Goal: Information Seeking & Learning: Compare options

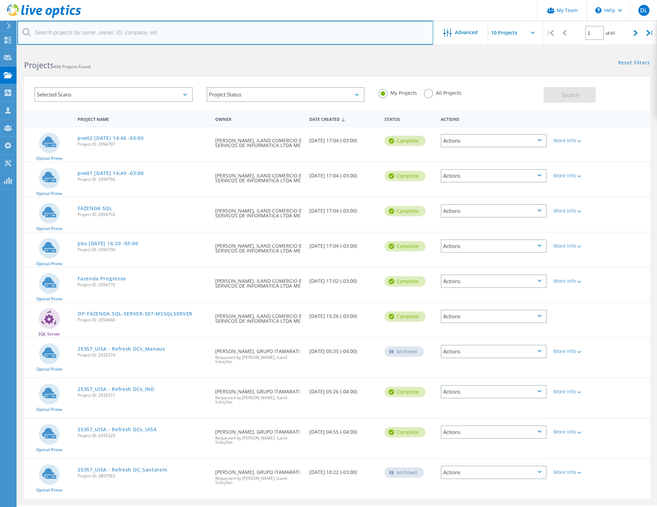
click at [97, 32] on input "text" at bounding box center [225, 33] width 416 height 24
type input "MV"
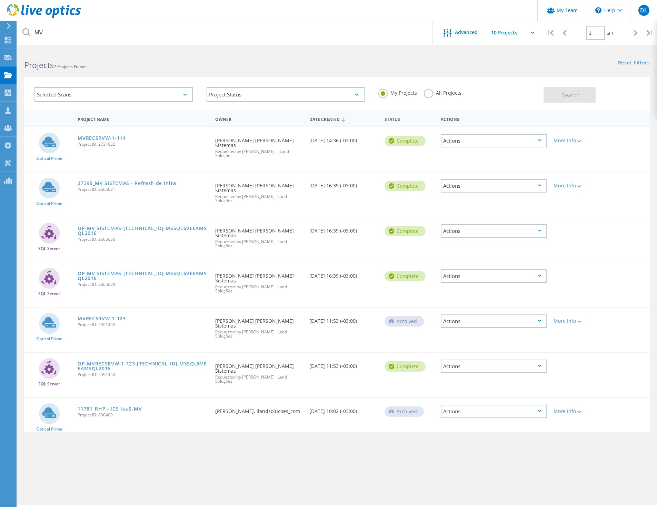
click at [577, 184] on div at bounding box center [578, 186] width 5 height 4
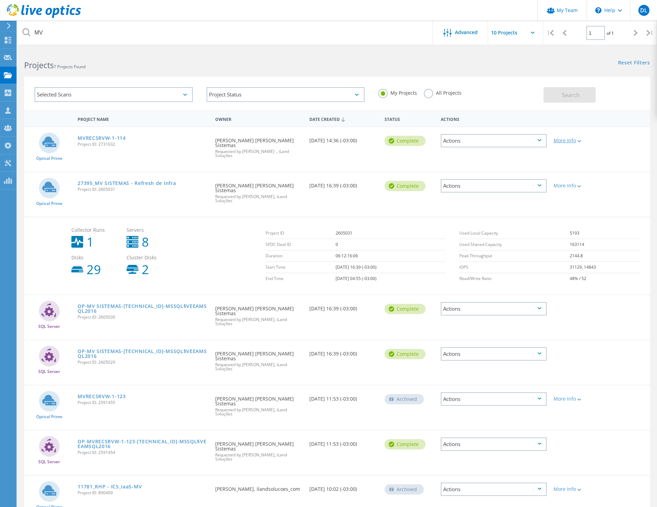
click at [579, 140] on div at bounding box center [578, 141] width 5 height 4
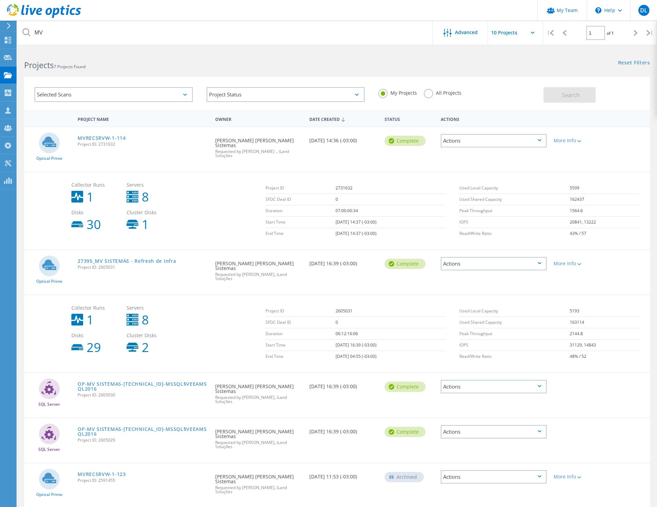
click at [340, 217] on td "11/18/2024, 14:37 (-03:00)" at bounding box center [390, 222] width 110 height 11
click at [108, 139] on link "MVRECSRVW-1-114" at bounding box center [102, 138] width 48 height 5
click at [10, 166] on div at bounding box center [8, 164] width 8 height 8
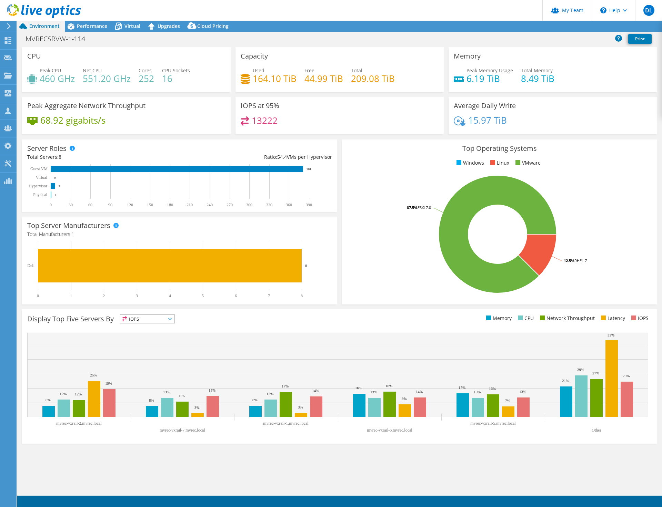
select select "SouthAmerica"
select select "USD"
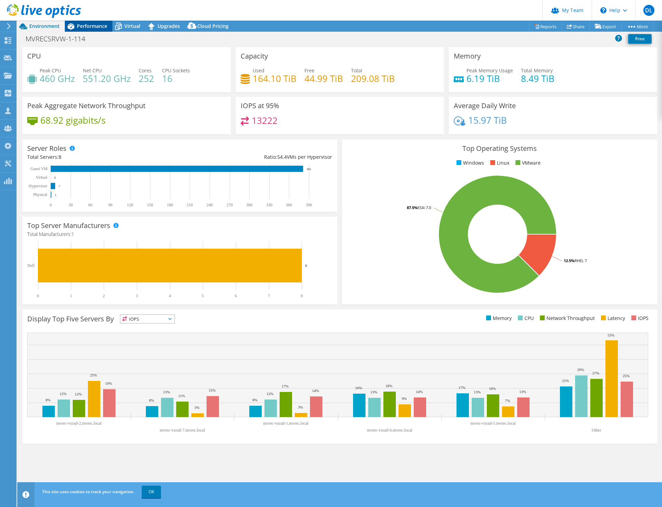
click at [93, 25] on span "Performance" at bounding box center [92, 26] width 30 height 7
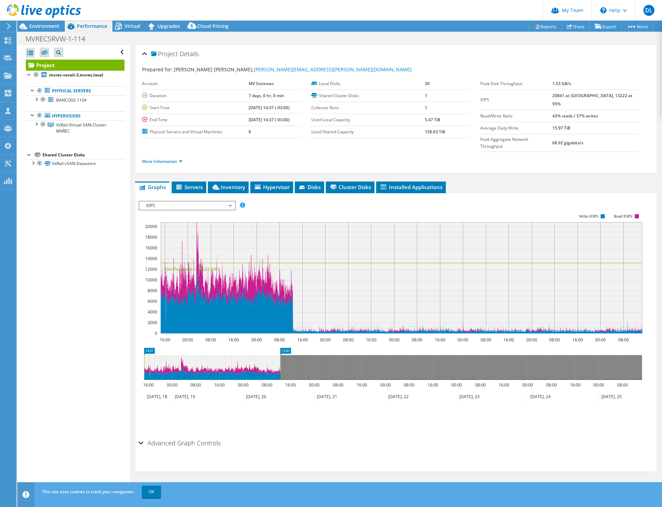
drag, startPoint x: 637, startPoint y: 335, endPoint x: 275, endPoint y: 351, distance: 361.9
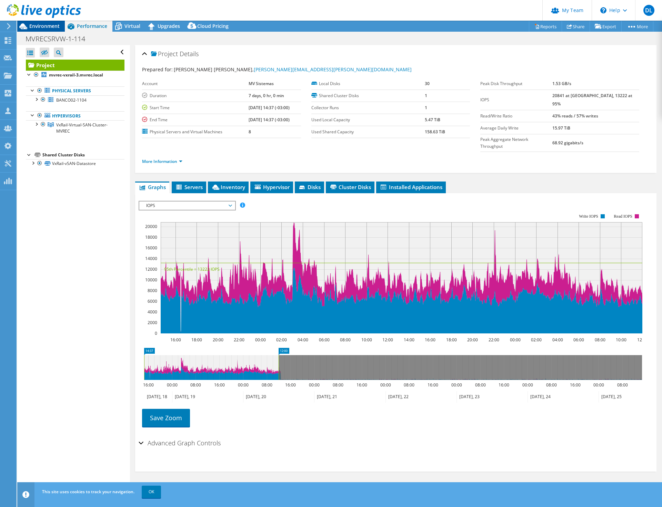
click at [49, 27] on span "Environment" at bounding box center [44, 26] width 30 height 7
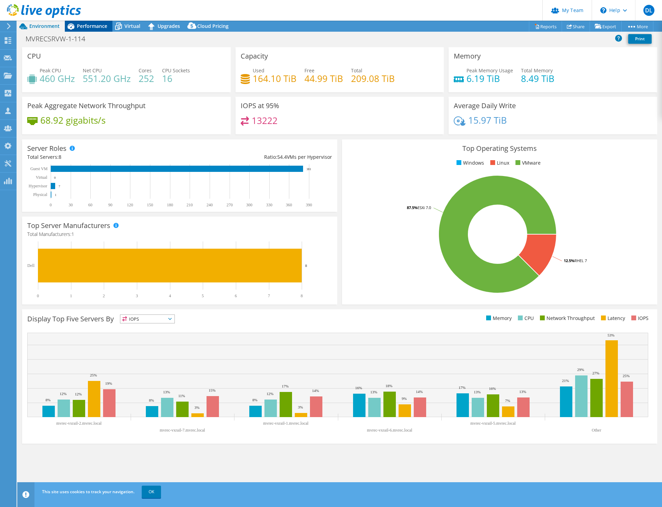
click at [88, 27] on span "Performance" at bounding box center [92, 26] width 30 height 7
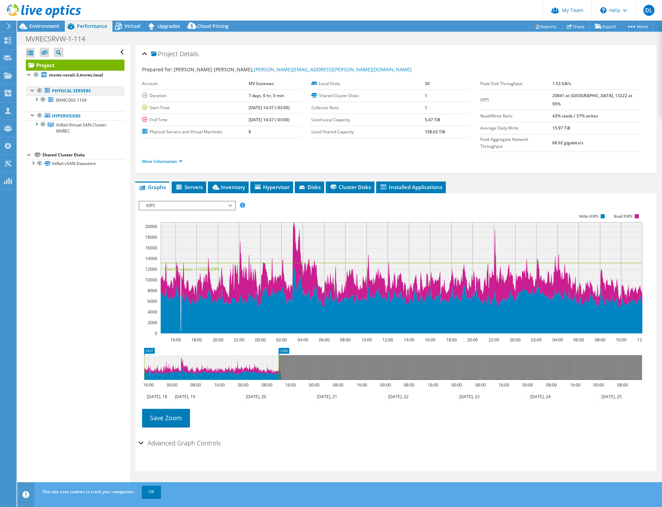
click at [37, 90] on div at bounding box center [39, 91] width 7 height 8
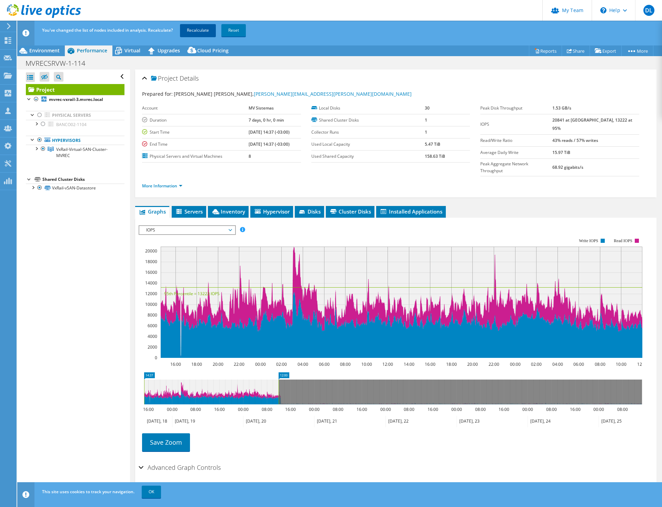
click at [199, 32] on link "Recalculate" at bounding box center [198, 30] width 36 height 12
click at [54, 51] on span "Environment" at bounding box center [44, 50] width 30 height 7
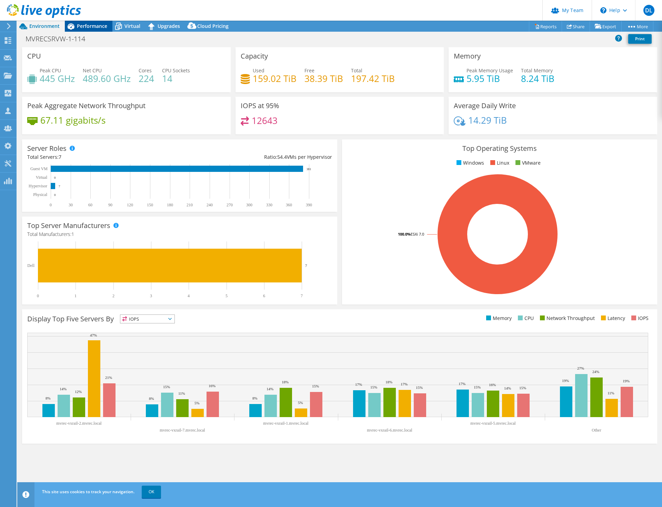
click at [92, 25] on span "Performance" at bounding box center [92, 26] width 30 height 7
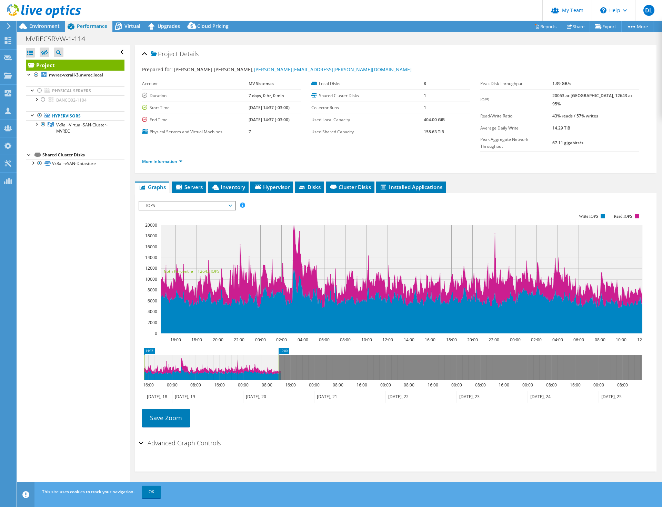
click at [161, 202] on span "IOPS" at bounding box center [187, 206] width 89 height 8
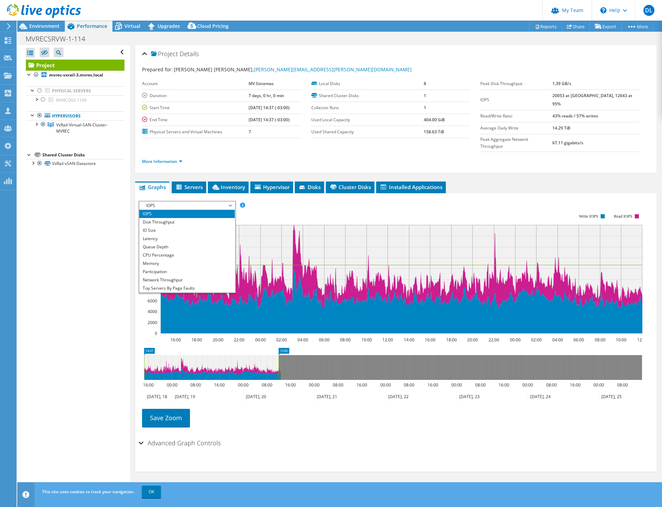
click at [169, 210] on li "IOPS" at bounding box center [186, 214] width 95 height 8
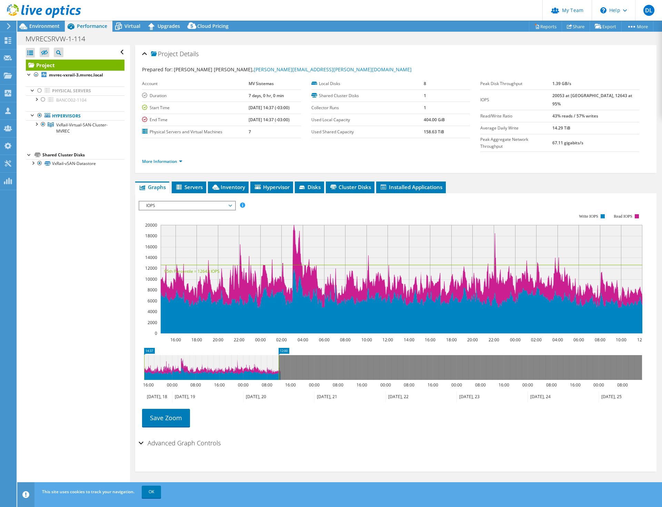
click at [269, 205] on rect at bounding box center [391, 274] width 504 height 138
drag, startPoint x: 566, startPoint y: 95, endPoint x: 577, endPoint y: 96, distance: 10.7
click at [577, 96] on tr "IOPS 20053 at [GEOGRAPHIC_DATA], 12643 at 95%" at bounding box center [559, 100] width 159 height 20
click at [591, 98] on b "20053 at [GEOGRAPHIC_DATA], 12643 at 95%" at bounding box center [592, 100] width 80 height 14
drag, startPoint x: 567, startPoint y: 95, endPoint x: 593, endPoint y: 96, distance: 25.9
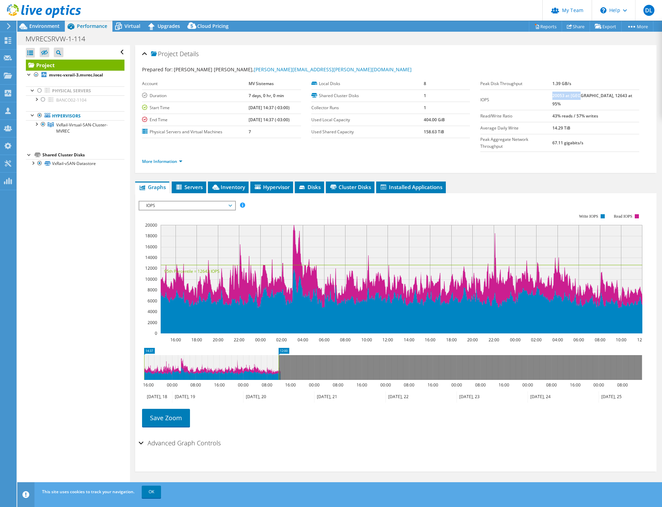
click at [593, 96] on b "20053 at [GEOGRAPHIC_DATA], 12643 at 95%" at bounding box center [592, 100] width 80 height 14
click at [602, 96] on b "20053 at [GEOGRAPHIC_DATA], 12643 at 95%" at bounding box center [592, 100] width 80 height 14
drag, startPoint x: 597, startPoint y: 95, endPoint x: 623, endPoint y: 95, distance: 26.5
click at [623, 95] on td "20053 at [GEOGRAPHIC_DATA], 12643 at 95%" at bounding box center [595, 100] width 87 height 20
click at [603, 96] on b "20053 at [GEOGRAPHIC_DATA], 12643 at 95%" at bounding box center [592, 100] width 80 height 14
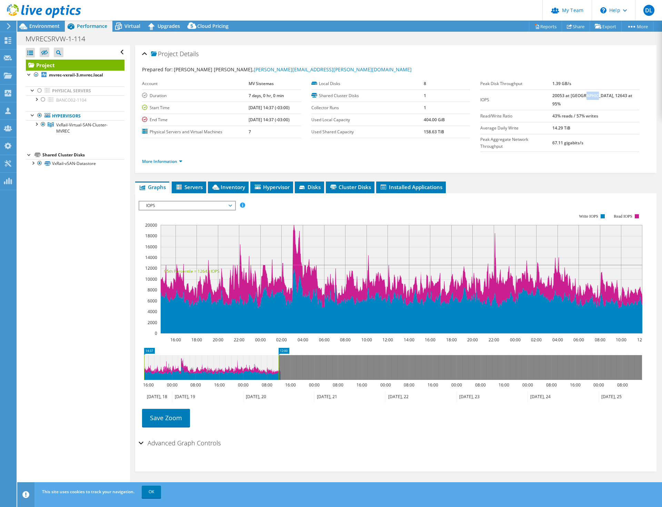
click at [603, 96] on b "20053 at [GEOGRAPHIC_DATA], 12643 at 95%" at bounding box center [592, 100] width 80 height 14
click at [605, 93] on b "20053 at [GEOGRAPHIC_DATA], 12643 at 95%" at bounding box center [592, 100] width 80 height 14
click at [574, 96] on b "20053 at [GEOGRAPHIC_DATA], 12643 at 95%" at bounding box center [592, 100] width 80 height 14
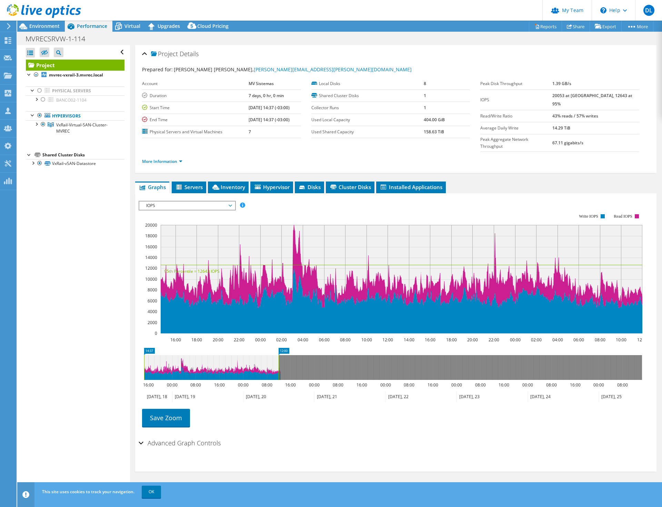
click at [483, 164] on div "Project Details Prepared for: [PERSON_NAME] Neto, [EMAIL_ADDRESS][PERSON_NAME][…" at bounding box center [395, 269] width 531 height 449
click at [180, 159] on link "More Information" at bounding box center [162, 162] width 40 height 6
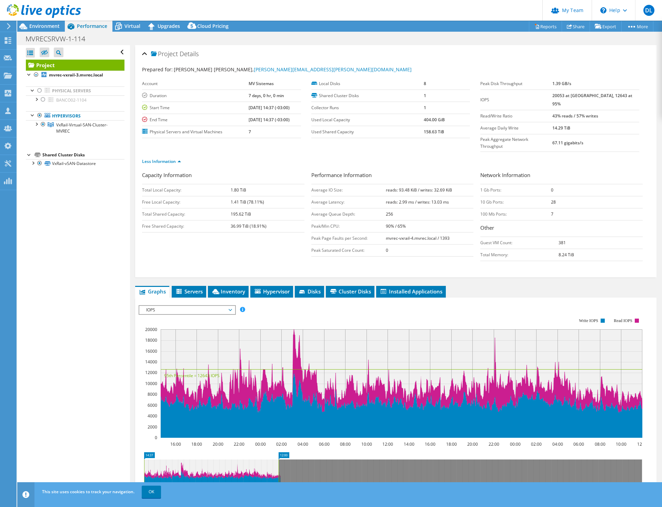
click at [506, 82] on label "Peak Disk Throughput" at bounding box center [516, 83] width 72 height 7
click at [596, 122] on td "14.29 TiB" at bounding box center [595, 128] width 87 height 12
drag, startPoint x: 477, startPoint y: 108, endPoint x: 521, endPoint y: 108, distance: 44.1
click at [521, 113] on label "Read/Write Ratio" at bounding box center [516, 116] width 72 height 7
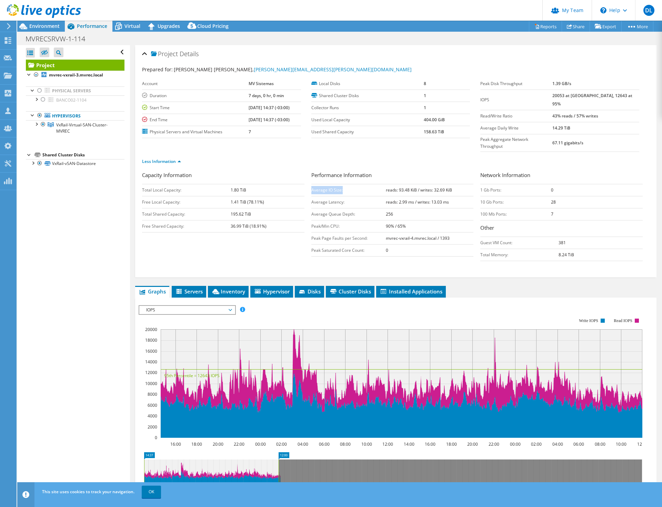
drag, startPoint x: 310, startPoint y: 177, endPoint x: 342, endPoint y: 177, distance: 32.1
click at [342, 184] on td "Average IO Size:" at bounding box center [348, 190] width 74 height 12
click at [33, 163] on div at bounding box center [32, 162] width 7 height 7
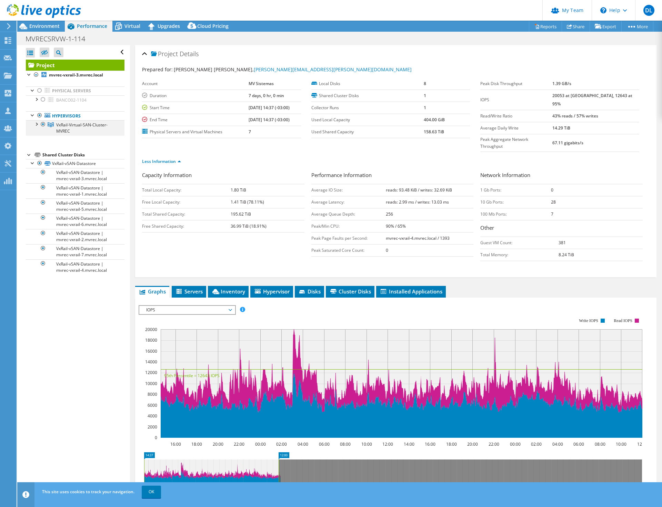
click at [37, 125] on div at bounding box center [36, 123] width 7 height 7
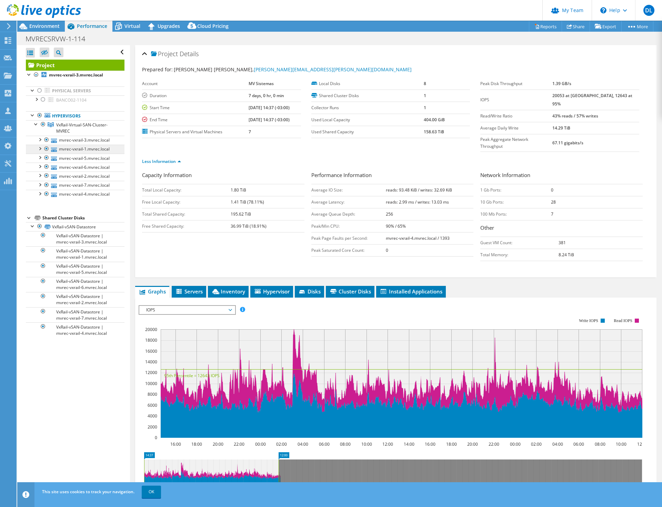
click at [82, 150] on link "mvrec-vxrail-1.mvrec.local" at bounding box center [75, 149] width 99 height 9
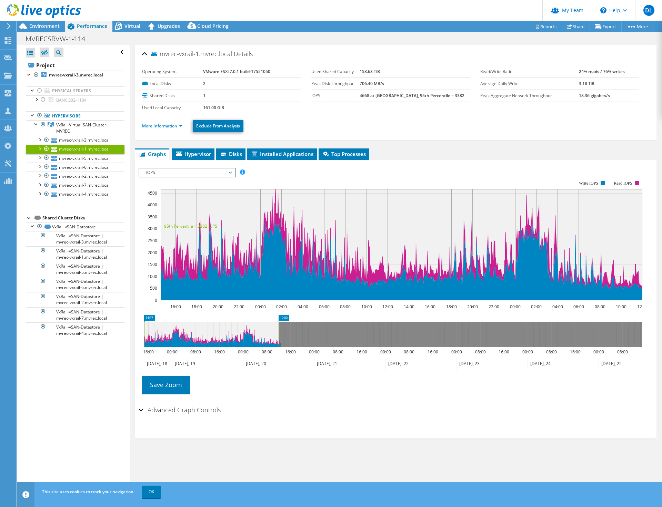
click at [182, 125] on link "More Information" at bounding box center [162, 126] width 40 height 6
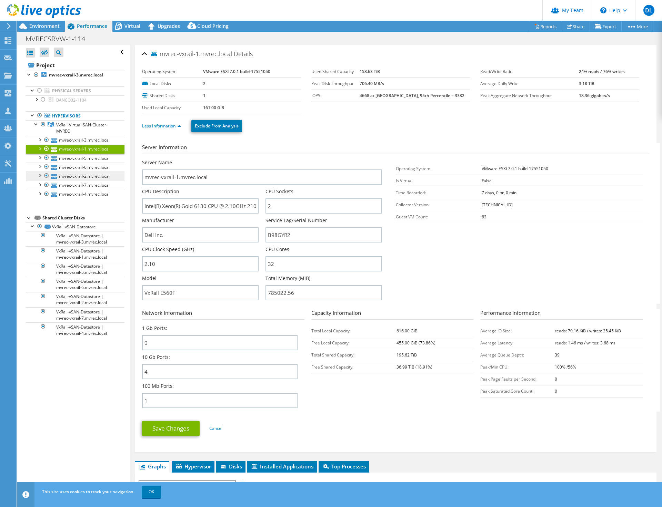
click at [81, 177] on link "mvrec-vxrail-2.mvrec.local" at bounding box center [75, 176] width 99 height 9
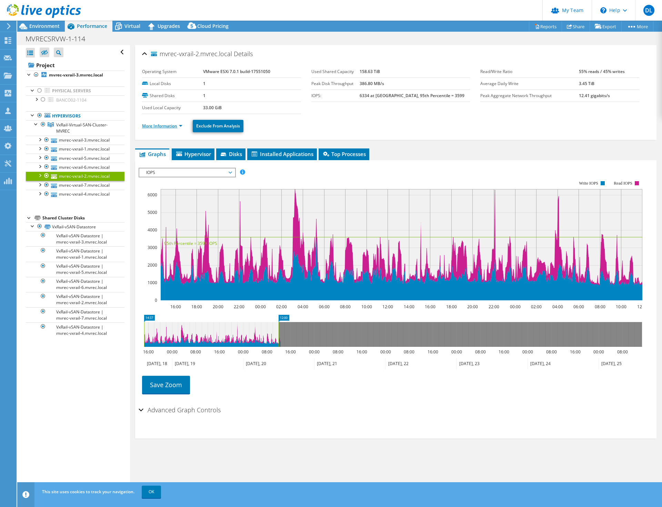
click at [178, 126] on link "More Information" at bounding box center [162, 126] width 40 height 6
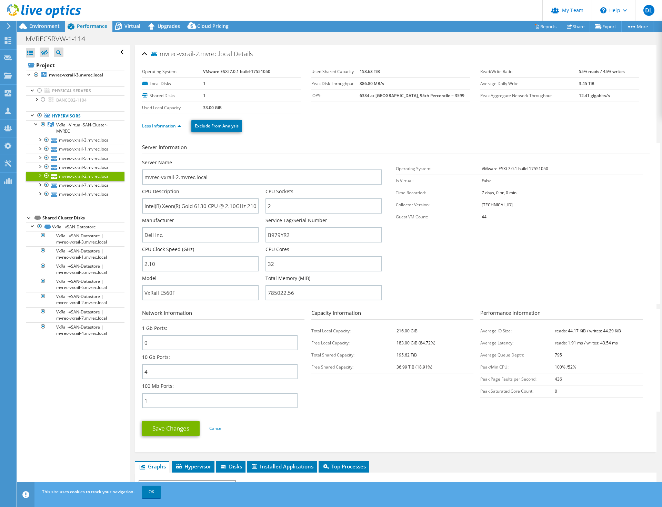
click at [392, 124] on ul "Less Information Exclude From Analysis" at bounding box center [395, 125] width 507 height 14
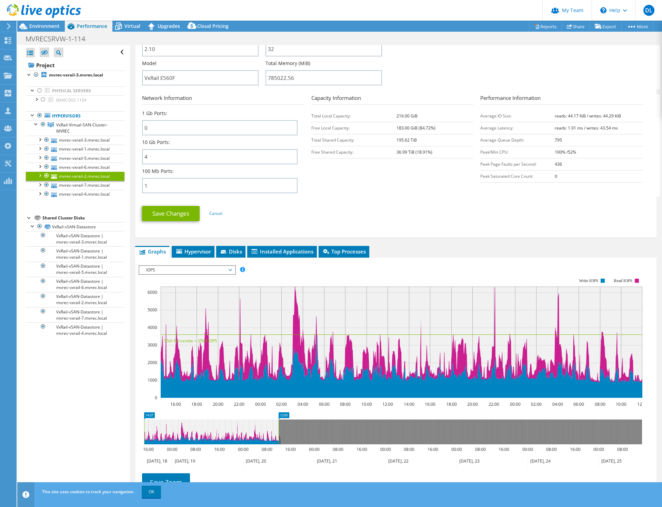
scroll to position [270, 0]
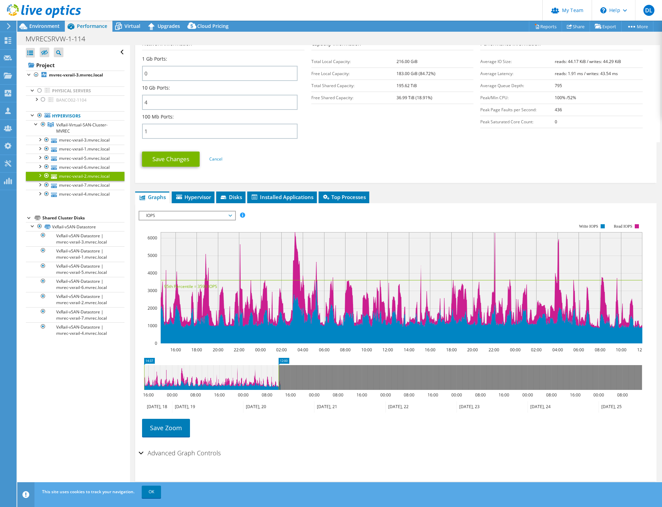
click at [212, 217] on span "IOPS" at bounding box center [187, 216] width 89 height 8
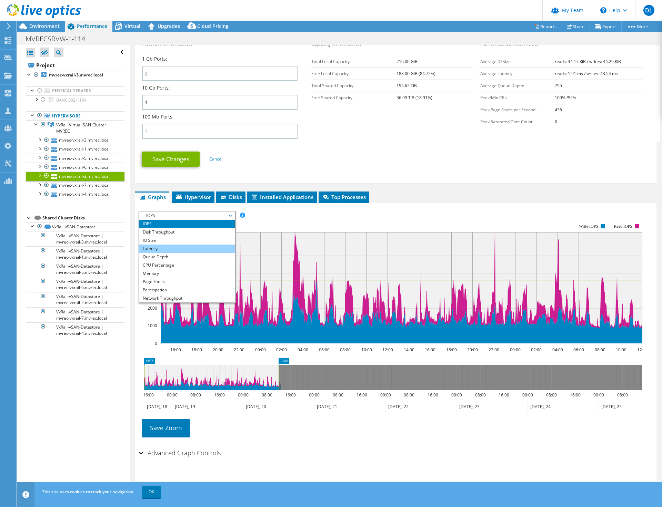
click at [174, 247] on li "Latency" at bounding box center [186, 249] width 95 height 8
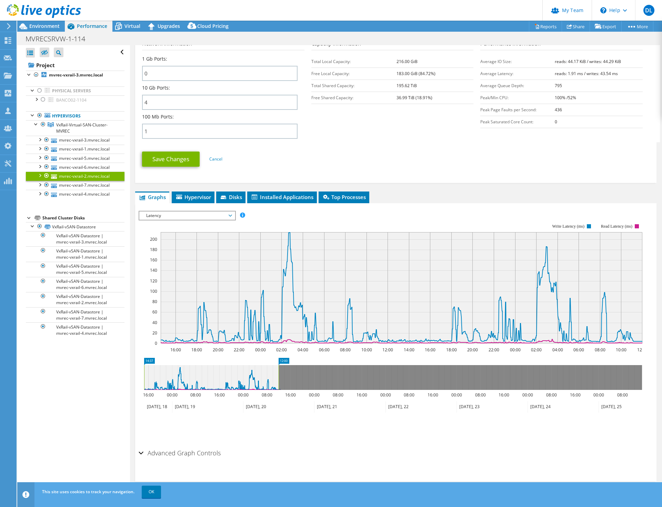
scroll to position [231, 0]
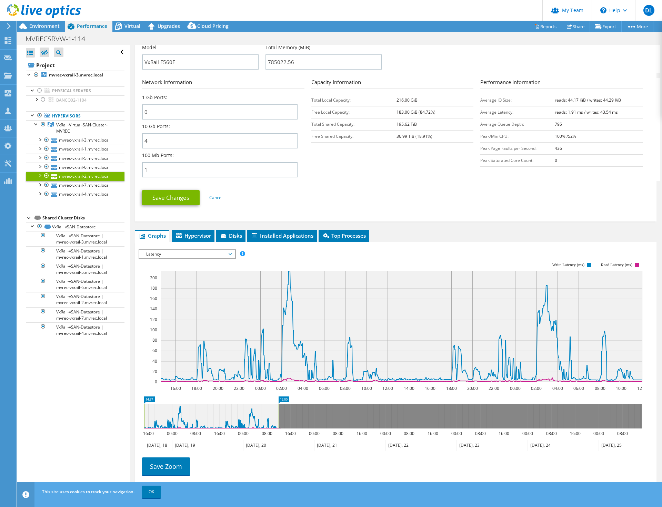
click at [211, 254] on span "Latency" at bounding box center [187, 254] width 89 height 8
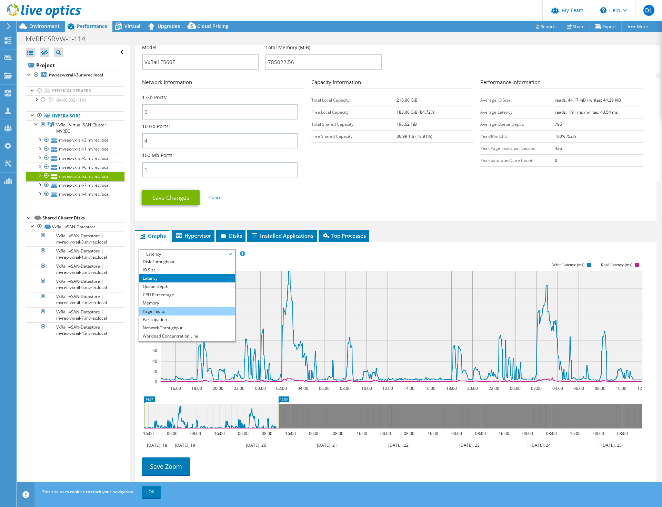
scroll to position [13, 0]
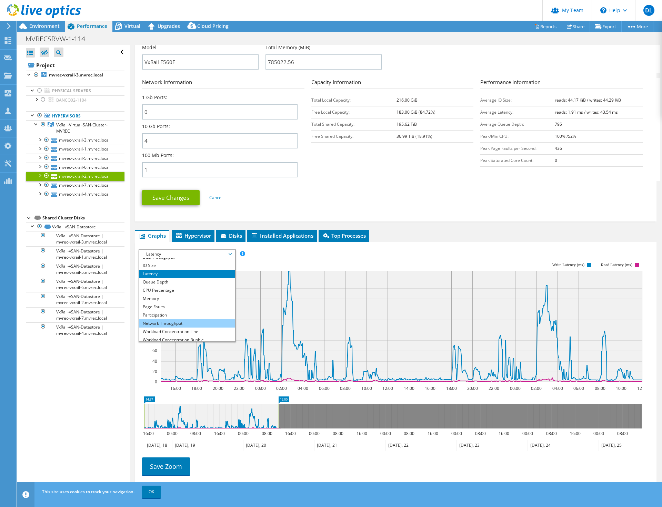
click at [174, 321] on li "Network Throughput" at bounding box center [186, 323] width 95 height 8
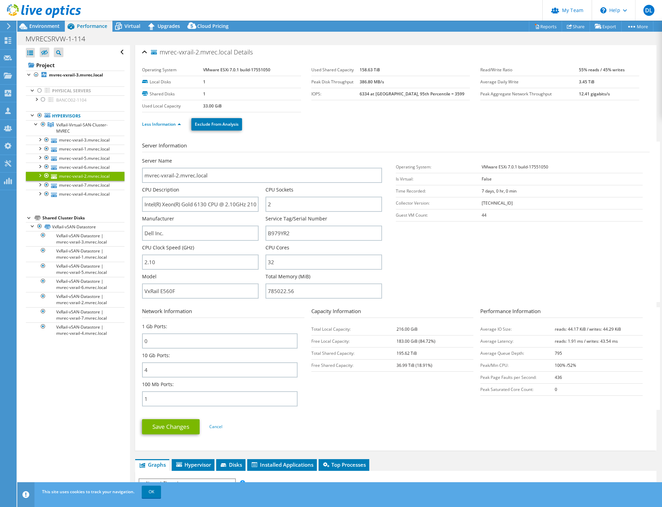
scroll to position [0, 0]
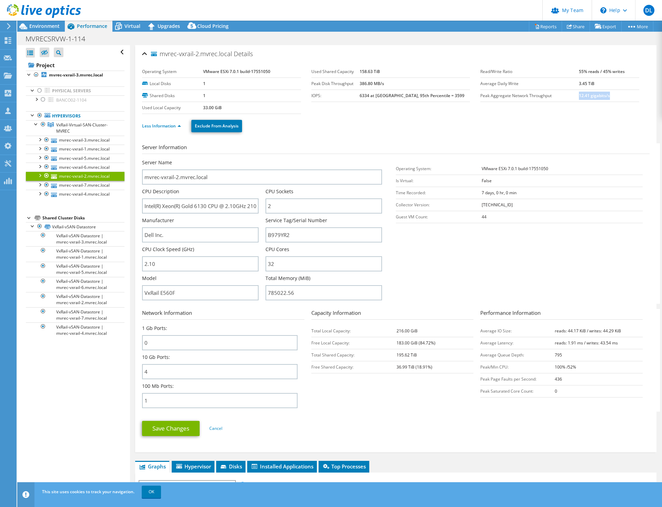
drag, startPoint x: 575, startPoint y: 96, endPoint x: 610, endPoint y: 99, distance: 35.9
click at [611, 99] on td "12.41 gigabits/s" at bounding box center [609, 96] width 60 height 12
click at [77, 150] on link "mvrec-vxrail-1.mvrec.local" at bounding box center [75, 149] width 99 height 9
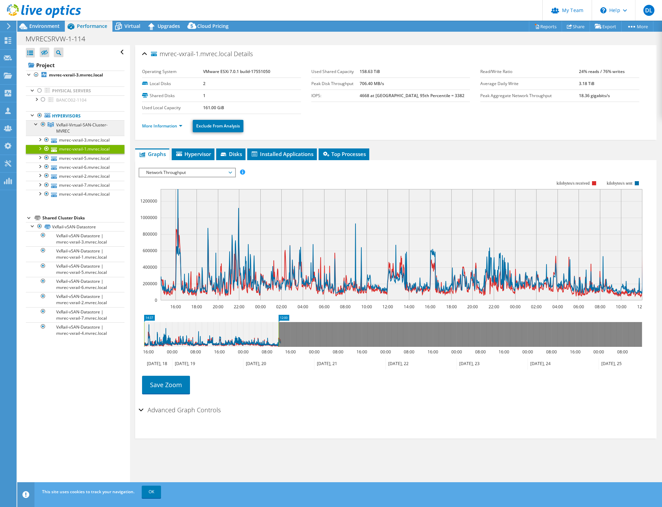
click at [65, 127] on span "VxRail-Virtual-SAN-Cluster-MVREC" at bounding box center [81, 128] width 51 height 12
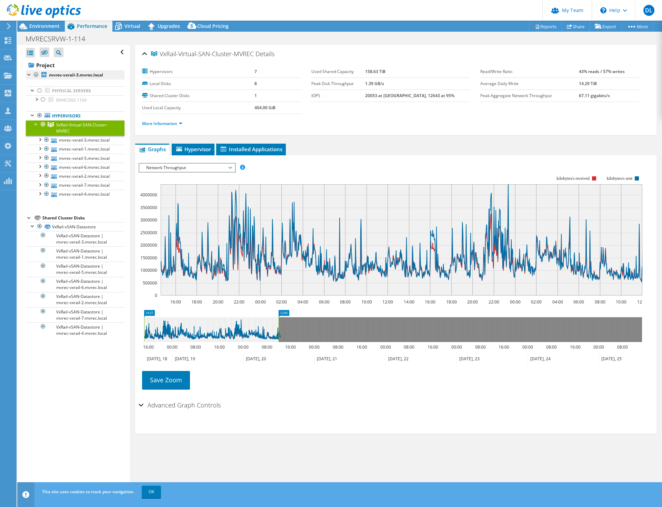
click at [80, 74] on b "mvrec-vxrail-3.mvrec.local" at bounding box center [76, 75] width 54 height 6
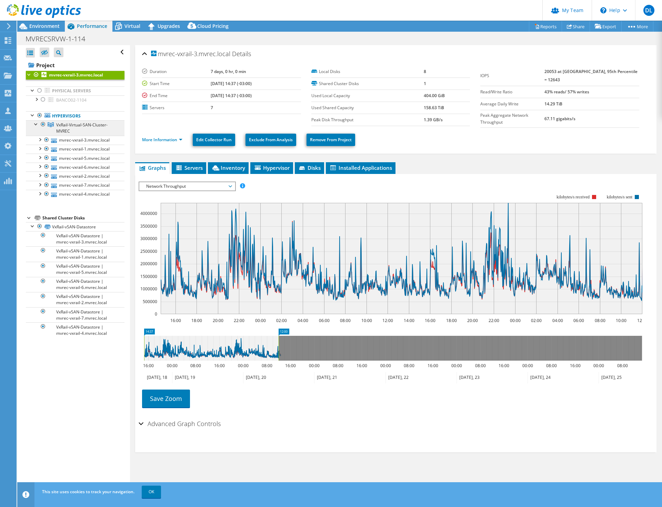
click at [63, 127] on span "VxRail-Virtual-SAN-Cluster-MVREC" at bounding box center [81, 128] width 51 height 12
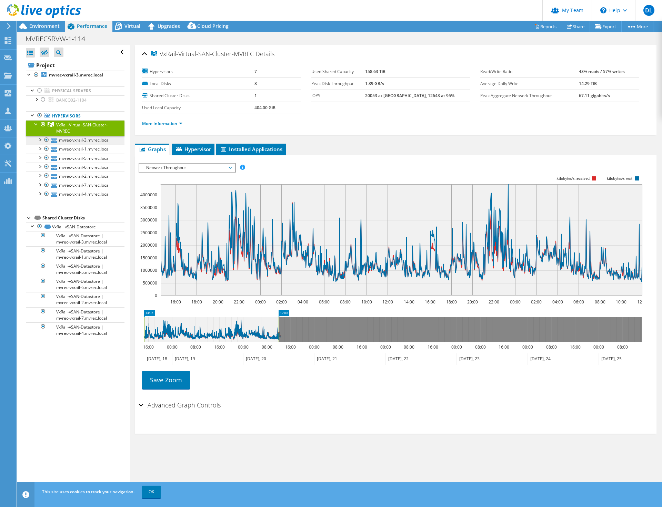
click at [74, 139] on link "mvrec-vxrail-3.mvrec.local" at bounding box center [75, 140] width 99 height 9
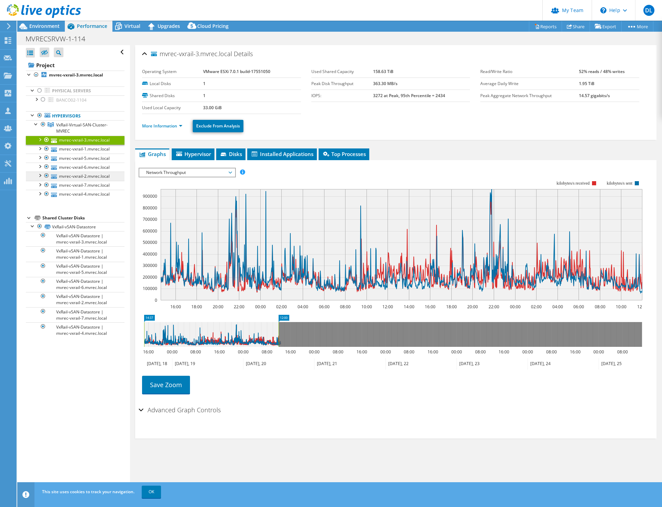
click at [79, 176] on link "mvrec-vxrail-2.mvrec.local" at bounding box center [75, 176] width 99 height 9
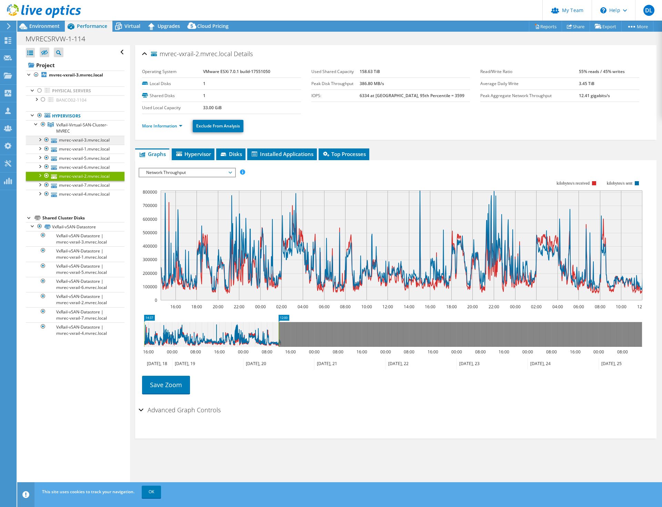
click at [90, 141] on link "mvrec-vxrail-3.mvrec.local" at bounding box center [75, 140] width 99 height 9
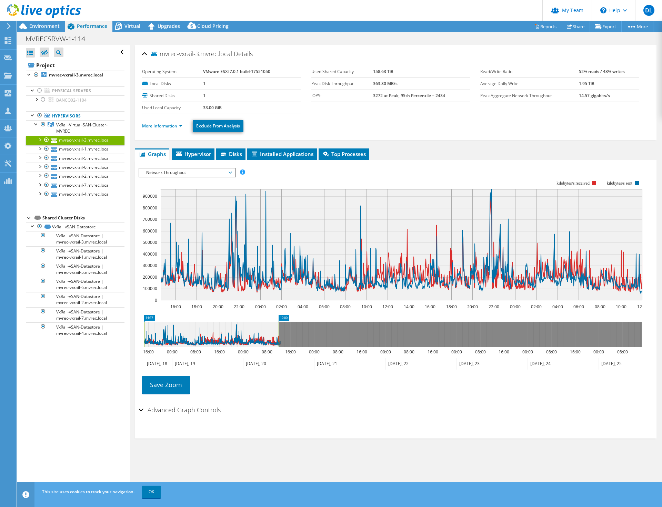
click at [214, 172] on span "Network Throughput" at bounding box center [187, 173] width 89 height 8
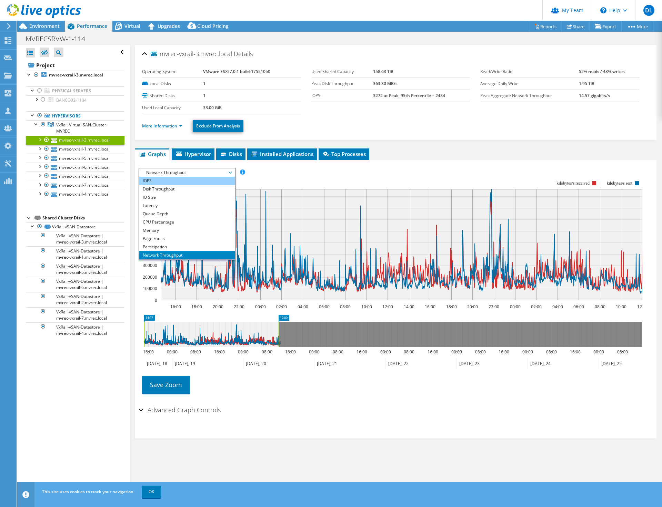
click at [180, 183] on li "IOPS" at bounding box center [186, 181] width 95 height 8
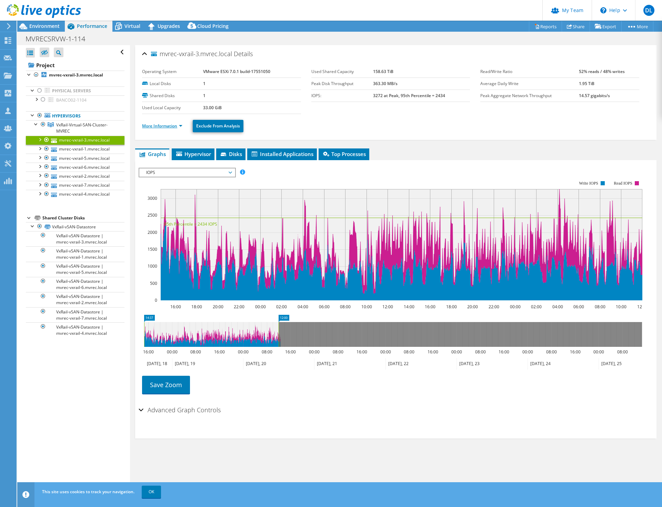
click at [178, 125] on link "More Information" at bounding box center [162, 126] width 40 height 6
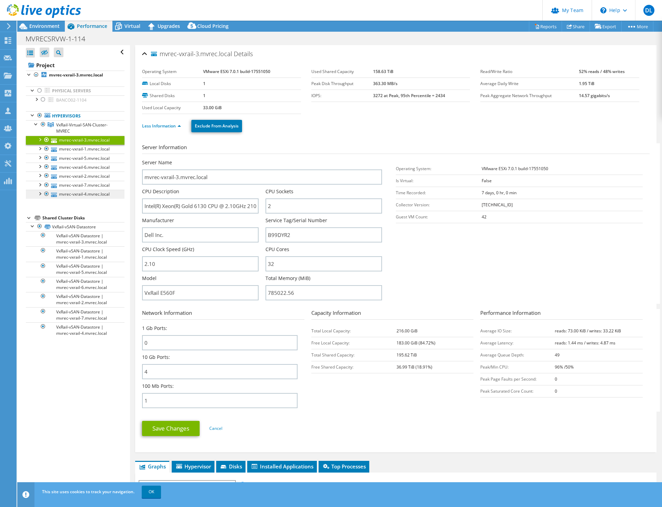
click at [80, 194] on link "mvrec-vxrail-4.mvrec.local" at bounding box center [75, 194] width 99 height 9
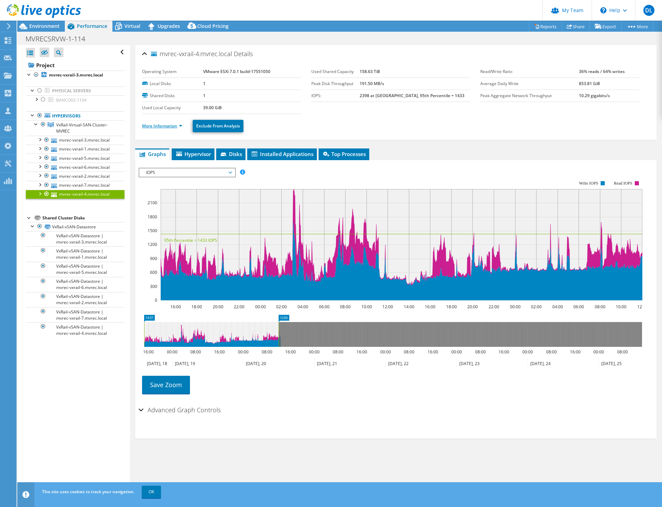
click at [180, 125] on link "More Information" at bounding box center [162, 126] width 40 height 6
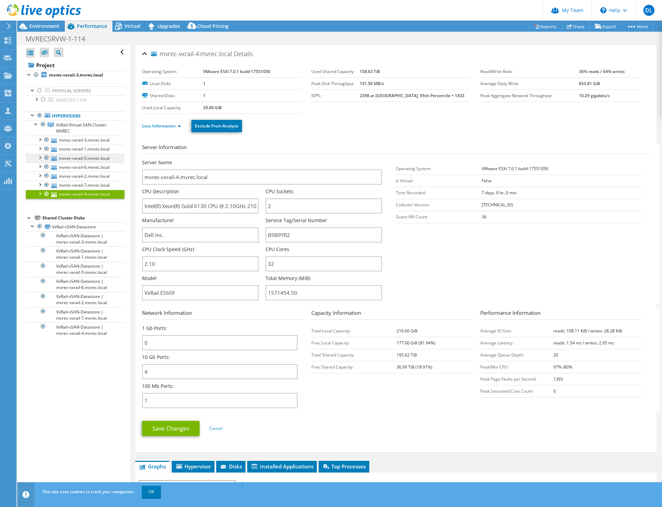
click at [89, 160] on link "mvrec-vxrail-5.mvrec.local" at bounding box center [75, 158] width 99 height 9
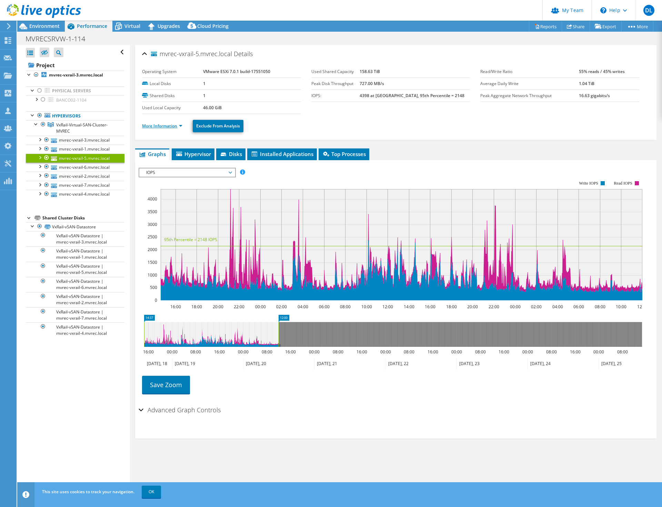
click at [182, 125] on link "More Information" at bounding box center [162, 126] width 40 height 6
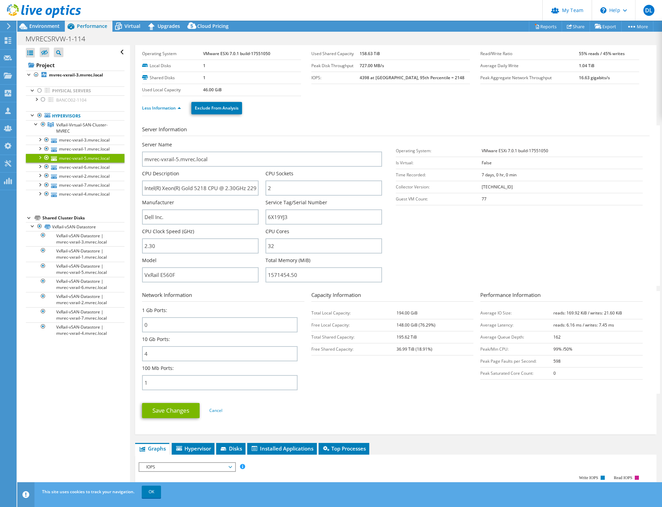
scroll to position [34, 0]
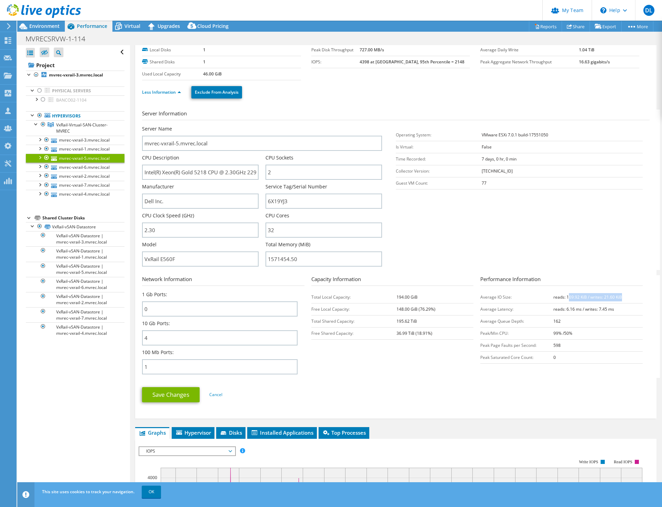
drag, startPoint x: 564, startPoint y: 297, endPoint x: 622, endPoint y: 298, distance: 58.3
click at [622, 298] on td "reads: 169.92 KiB / writes: 21.60 KiB" at bounding box center [597, 297] width 89 height 12
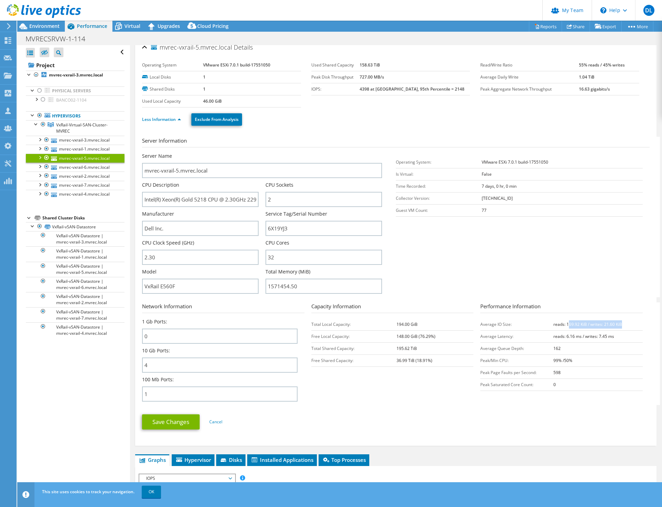
scroll to position [0, 0]
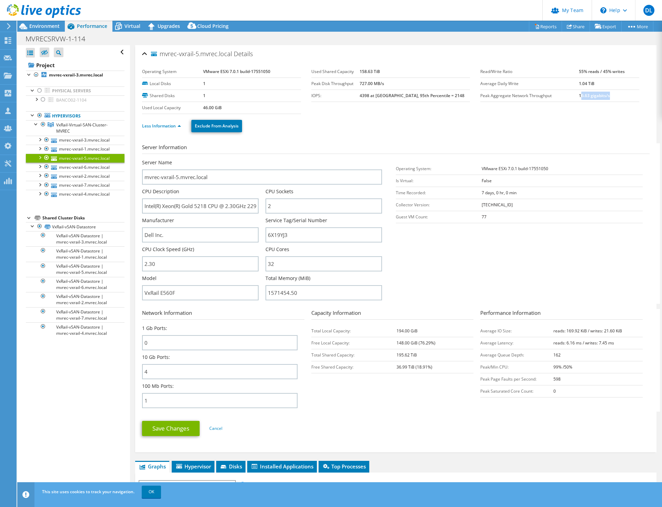
drag, startPoint x: 575, startPoint y: 96, endPoint x: 608, endPoint y: 97, distance: 33.1
click at [608, 97] on td "16.63 gigabits/s" at bounding box center [609, 96] width 60 height 12
click at [609, 29] on link "Export" at bounding box center [605, 26] width 32 height 11
click at [540, 25] on link "Reports" at bounding box center [545, 26] width 33 height 11
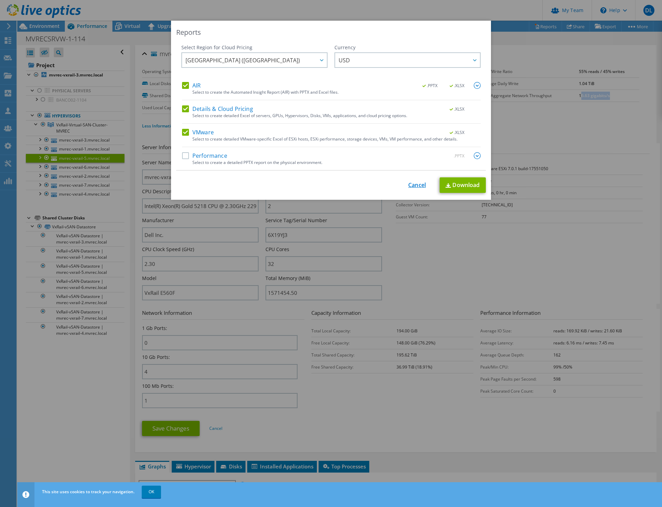
click at [412, 186] on link "Cancel" at bounding box center [417, 185] width 18 height 7
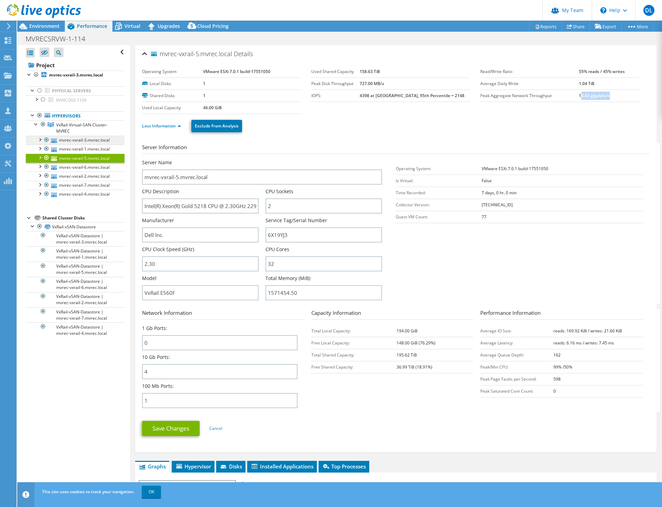
click at [81, 139] on link "mvrec-vxrail-3.mvrec.local" at bounding box center [75, 140] width 99 height 9
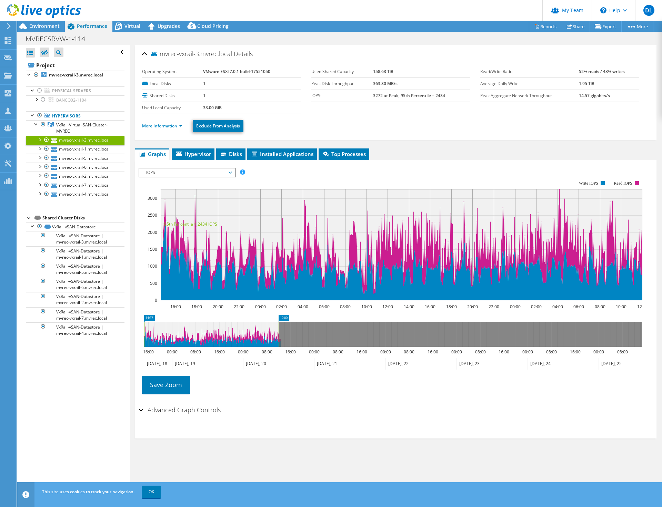
click at [181, 126] on link "More Information" at bounding box center [162, 126] width 40 height 6
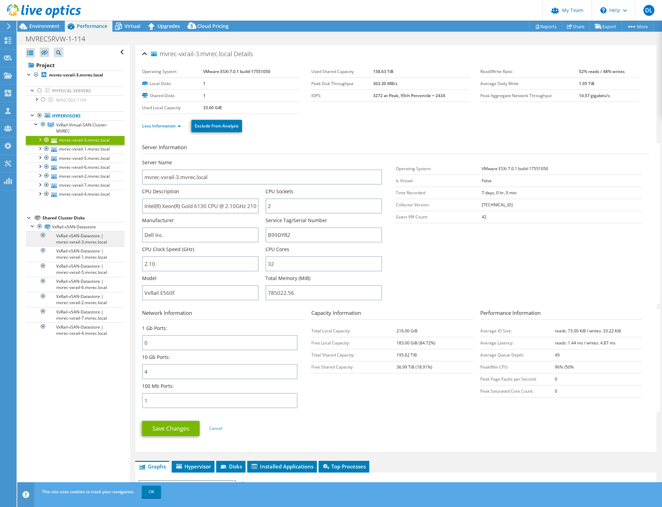
click at [73, 241] on link "VxRail-vSAN-Datastore | mvrec-vxrail-3.mvrec.local" at bounding box center [75, 238] width 99 height 15
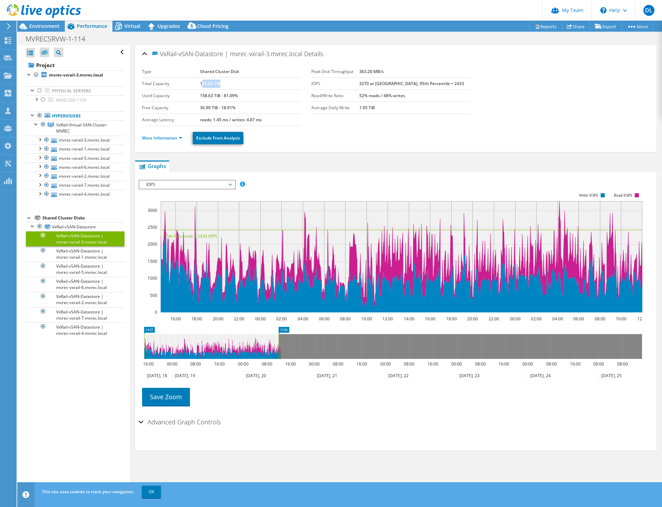
drag, startPoint x: 202, startPoint y: 85, endPoint x: 222, endPoint y: 84, distance: 20.3
click at [222, 84] on td "195.62 TiB" at bounding box center [250, 84] width 101 height 12
click at [84, 249] on link "VxRail-vSAN-Datastore | mvrec-vxrail-1.mvrec.local" at bounding box center [75, 253] width 99 height 15
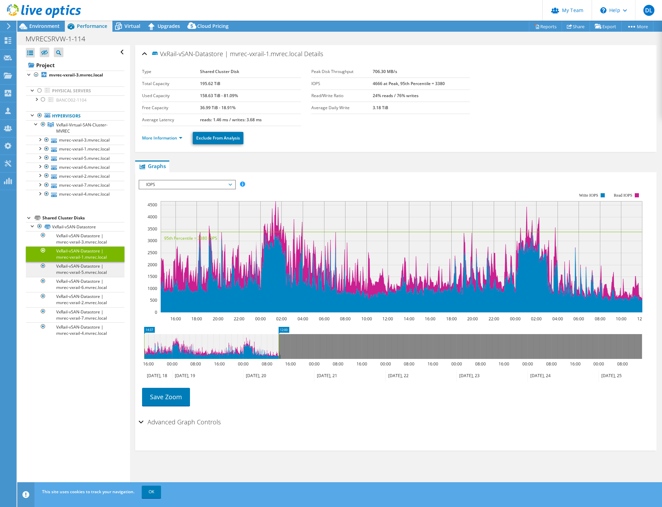
click at [83, 268] on link "VxRail-vSAN-Datastore | mvrec-vxrail-5.mvrec.local" at bounding box center [75, 269] width 99 height 15
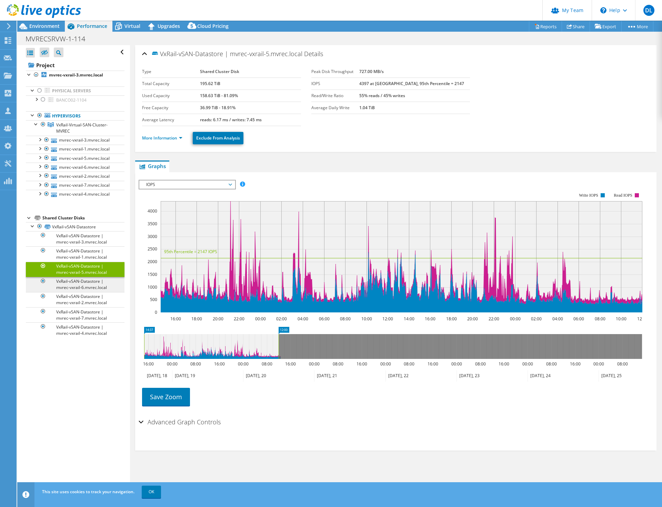
click at [82, 287] on link "VxRail-vSAN-Datastore | mvrec-vxrail-6.mvrec.local" at bounding box center [75, 284] width 99 height 15
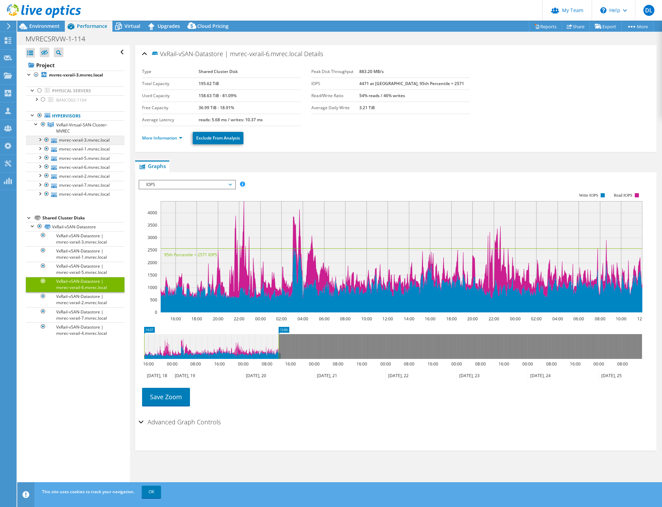
click at [74, 138] on link "mvrec-vxrail-3.mvrec.local" at bounding box center [75, 140] width 99 height 9
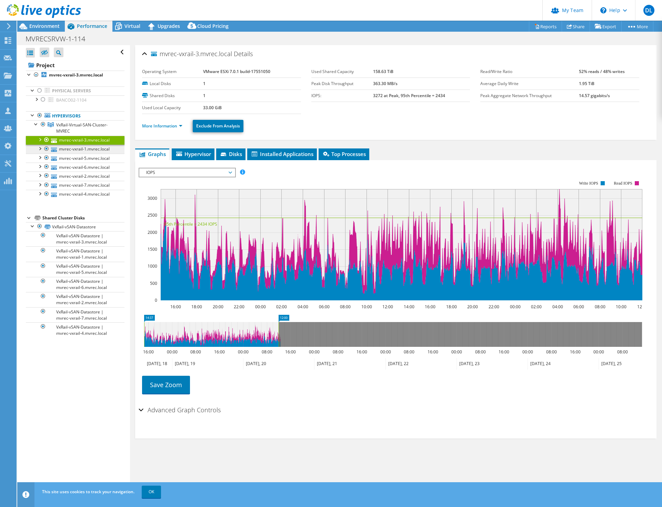
click at [88, 149] on link "mvrec-vxrail-1.mvrec.local" at bounding box center [75, 149] width 99 height 9
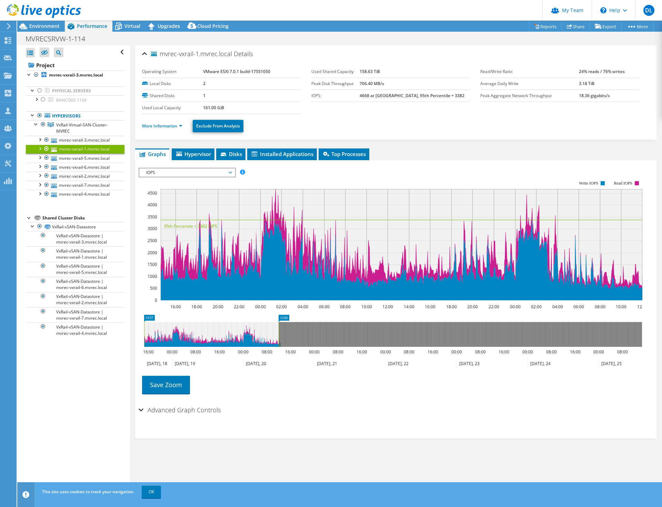
click at [201, 172] on span "IOPS" at bounding box center [187, 173] width 89 height 8
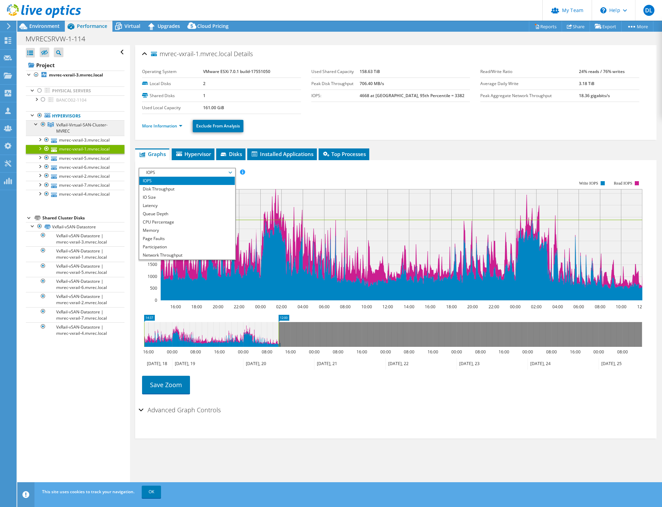
click at [64, 124] on span "VxRail-Virtual-SAN-Cluster-MVREC" at bounding box center [81, 128] width 51 height 12
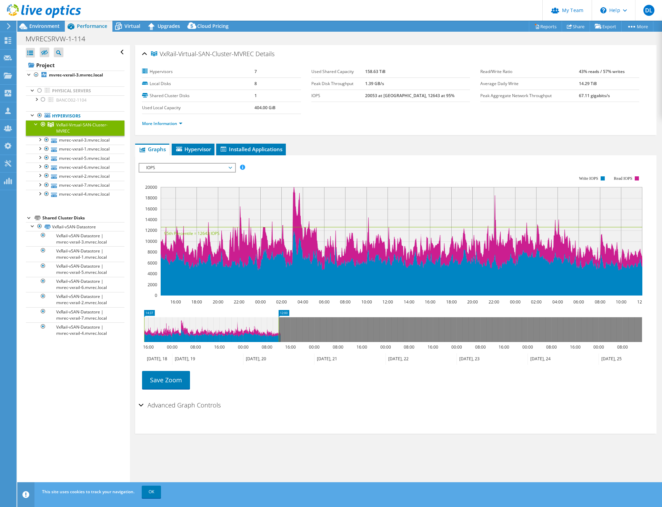
click at [191, 169] on span "IOPS" at bounding box center [187, 168] width 89 height 8
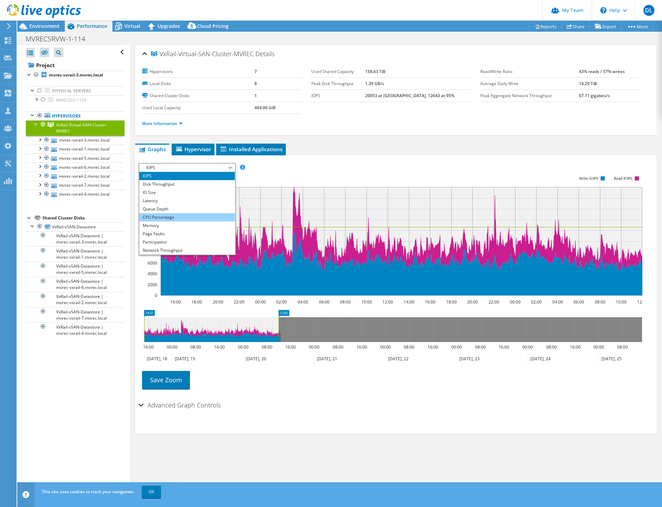
click at [164, 217] on li "CPU Percentage" at bounding box center [186, 217] width 95 height 8
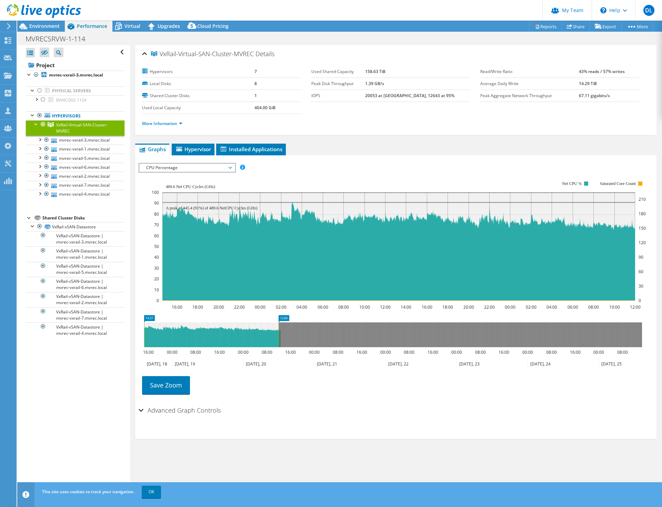
click at [192, 169] on span "CPU Percentage" at bounding box center [187, 168] width 89 height 8
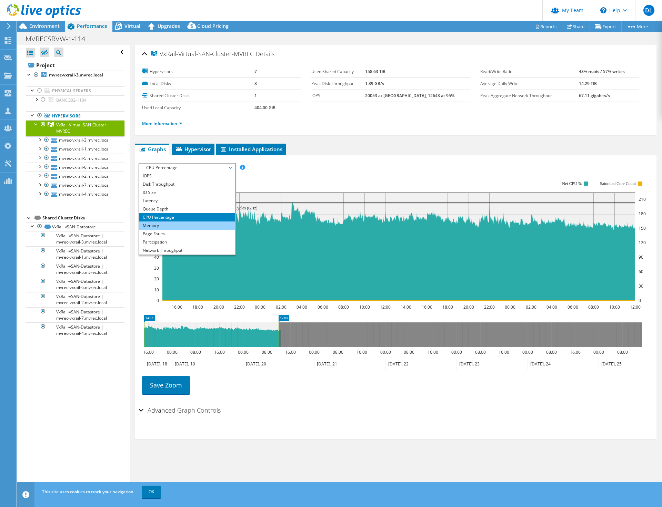
click at [156, 226] on li "Memory" at bounding box center [186, 226] width 95 height 8
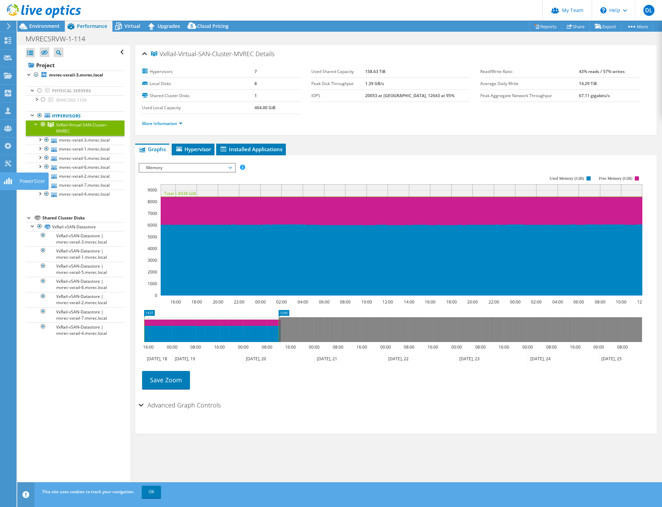
click at [8, 180] on icon at bounding box center [8, 181] width 8 height 7
click at [11, 162] on use at bounding box center [7, 163] width 7 height 7
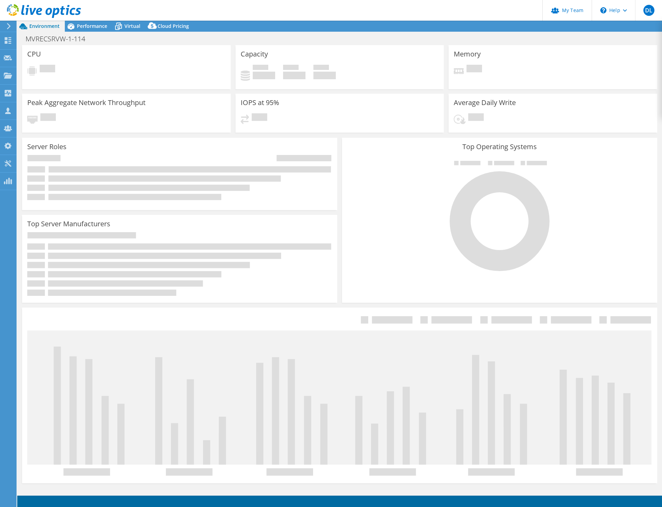
select select "SouthAmerica"
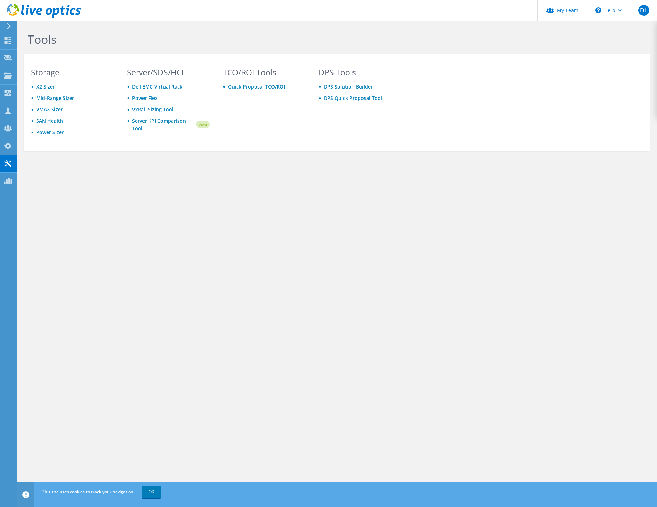
click at [152, 120] on link "Server KPI Comparison Tool" at bounding box center [163, 124] width 63 height 15
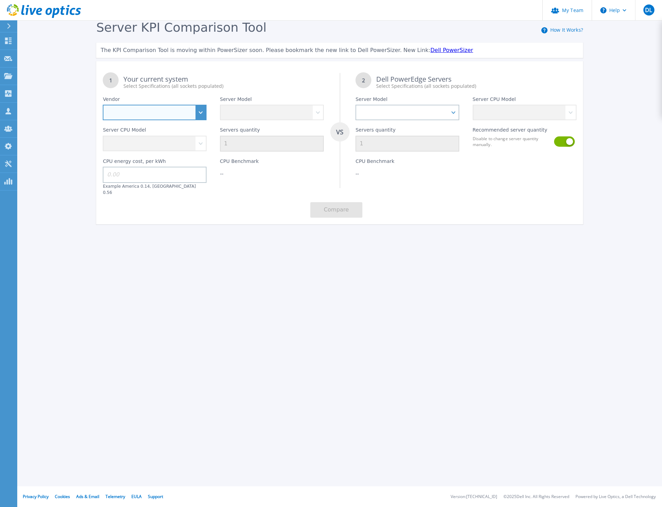
select select "Dell"
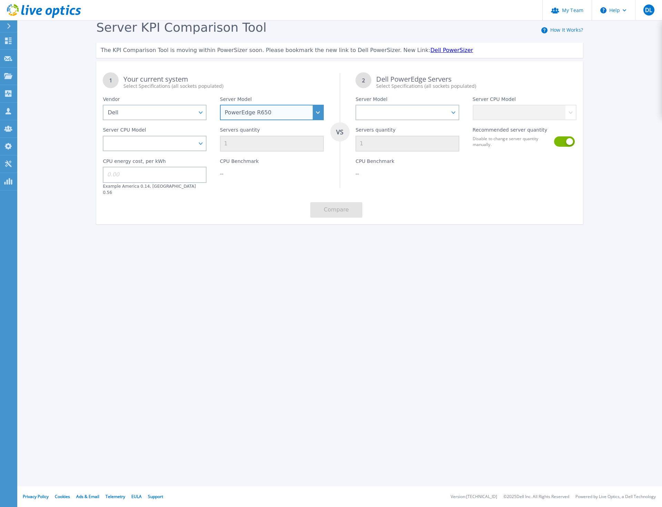
select select "PowerEdge R640"
click at [169, 152] on div "CPU energy cost, per kWh Example America 0.14, Europe 0.56" at bounding box center [154, 174] width 117 height 44
select select "335096"
click at [240, 147] on input "1" at bounding box center [272, 144] width 104 height 16
drag, startPoint x: 234, startPoint y: 143, endPoint x: 215, endPoint y: 146, distance: 19.8
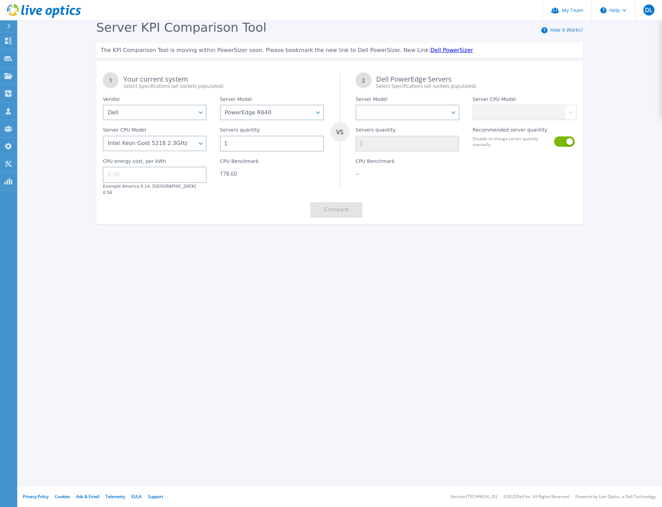
click at [215, 146] on div "Servers quantity 1" at bounding box center [271, 135] width 117 height 31
type input "7"
click at [245, 243] on div "Server KPI Comparison Tool How It Works? The KPI Comparison Tool is moving with…" at bounding box center [331, 128] width 662 height 257
click at [345, 280] on div "My Team Help DL Partner Team Admin Douglas Landberg douglas@ilandsolucoes.com.b…" at bounding box center [331, 253] width 662 height 507
select select "PowerEdge R670"
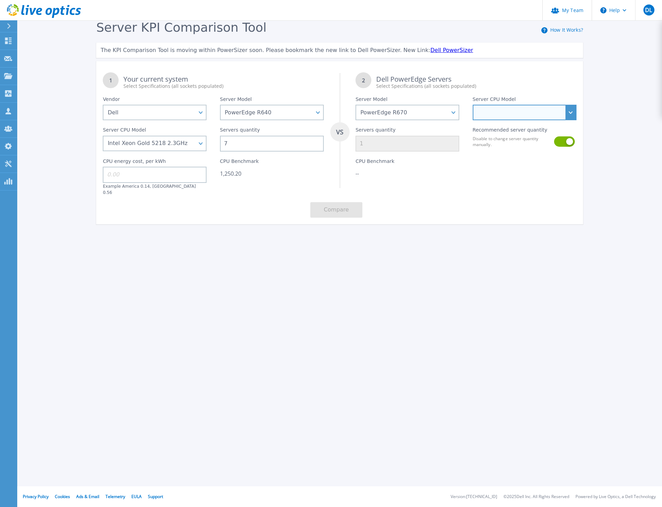
select select "337343"
type input "2"
drag, startPoint x: 221, startPoint y: 162, endPoint x: 229, endPoint y: 175, distance: 15.7
click at [258, 163] on div "CPU Benchmark 1,250.20" at bounding box center [271, 174] width 117 height 44
drag, startPoint x: 221, startPoint y: 175, endPoint x: 250, endPoint y: 174, distance: 29.0
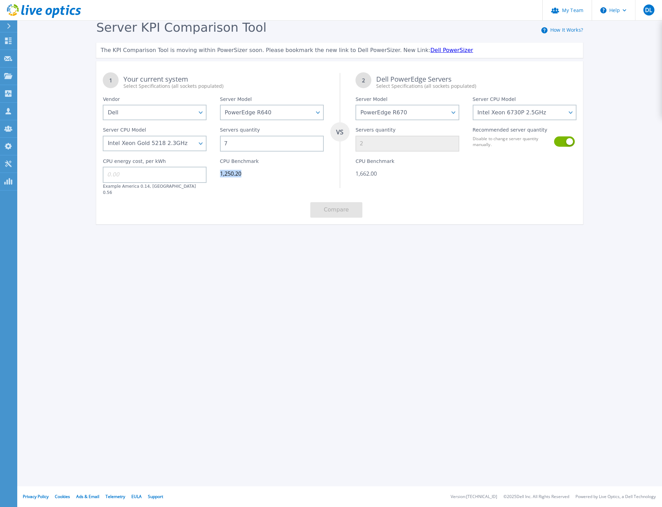
click at [250, 174] on div "1,250.20" at bounding box center [272, 173] width 104 height 7
click at [502, 201] on div "1 Your current system Select Specifications (all sockets populated) VS 2 Dell P…" at bounding box center [339, 145] width 487 height 159
drag, startPoint x: 355, startPoint y: 174, endPoint x: 379, endPoint y: 175, distance: 23.8
click at [377, 174] on div "1,662.00" at bounding box center [407, 173] width 104 height 7
click at [520, 221] on div "Server KPI Comparison Tool How It Works? The KPI Comparison Tool is moving with…" at bounding box center [340, 125] width 500 height 211
